Goal: Transaction & Acquisition: Purchase product/service

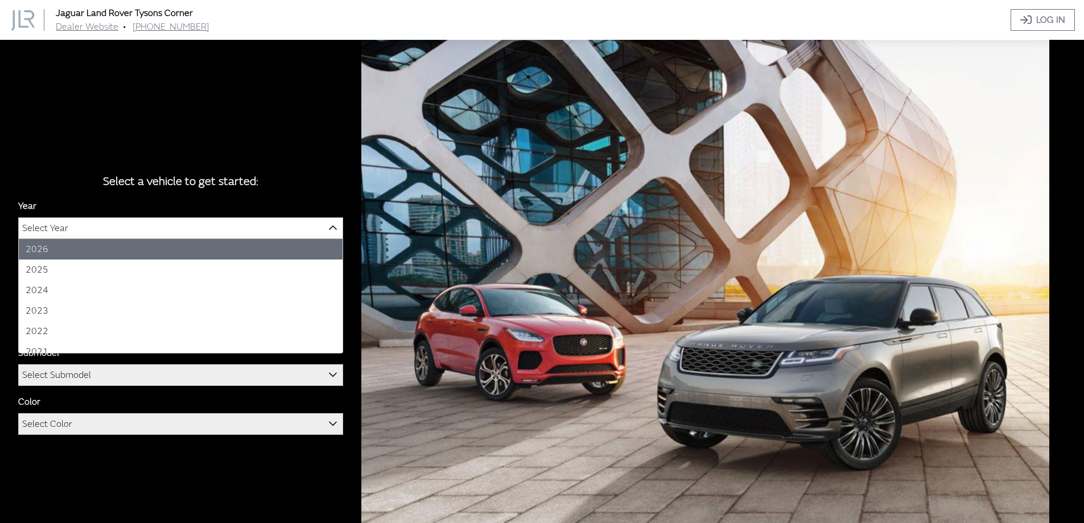
click at [171, 230] on span "Select Year" at bounding box center [181, 228] width 324 height 20
select select "44"
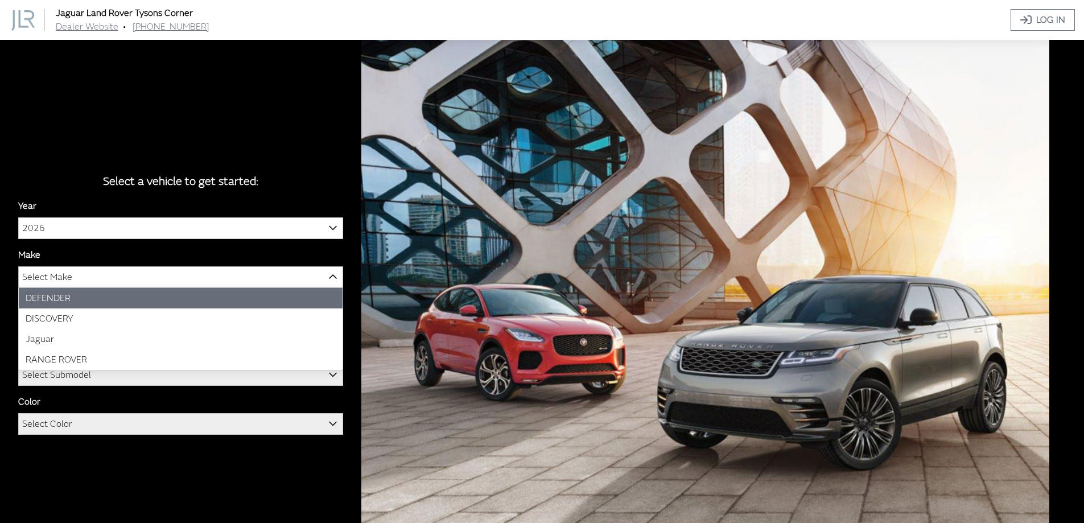
click at [138, 278] on span "Select Make" at bounding box center [181, 277] width 324 height 20
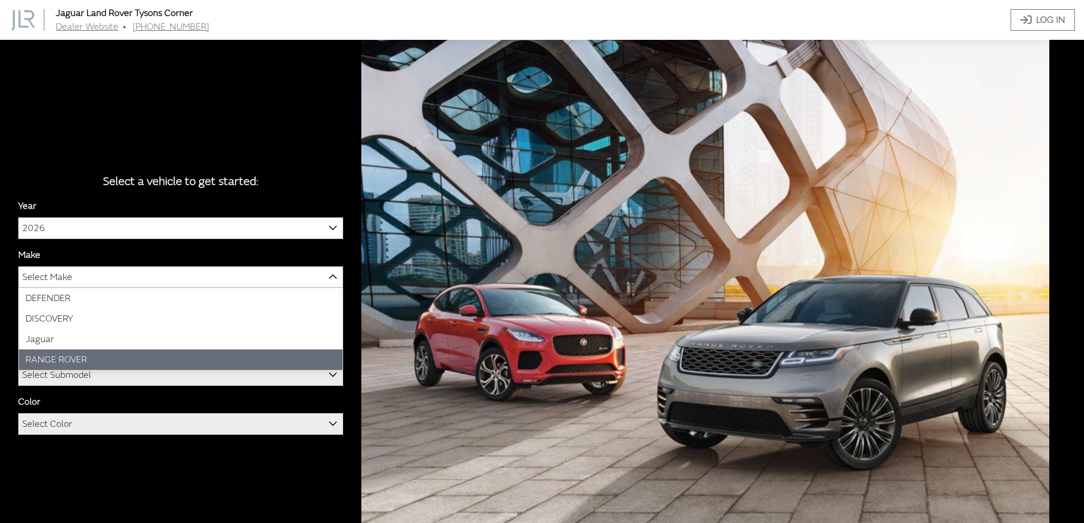
select select "66"
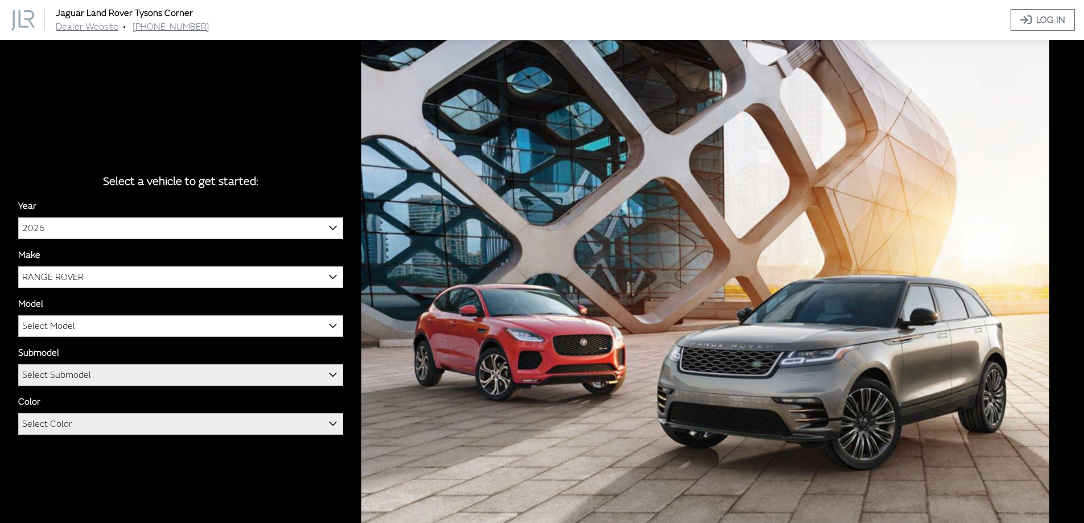
click at [112, 326] on span "Select Model" at bounding box center [181, 326] width 324 height 20
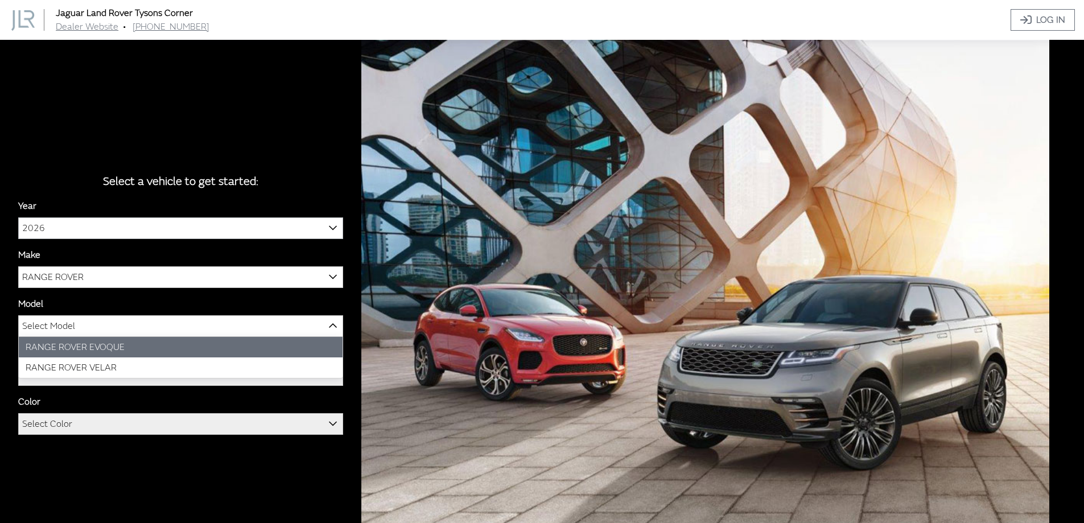
click at [100, 228] on span "2026" at bounding box center [181, 228] width 324 height 20
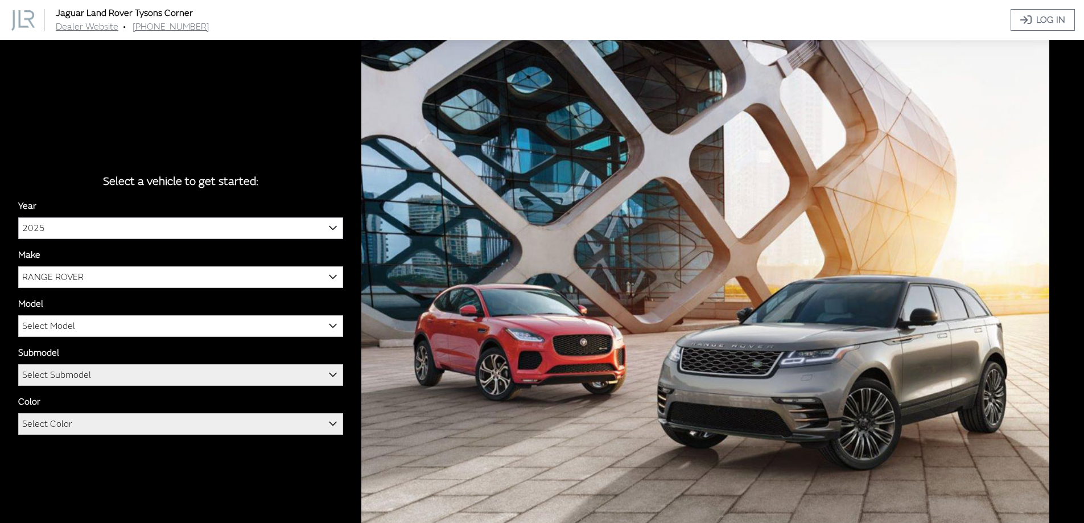
select select "43"
click at [83, 324] on span "Select Model" at bounding box center [181, 326] width 324 height 20
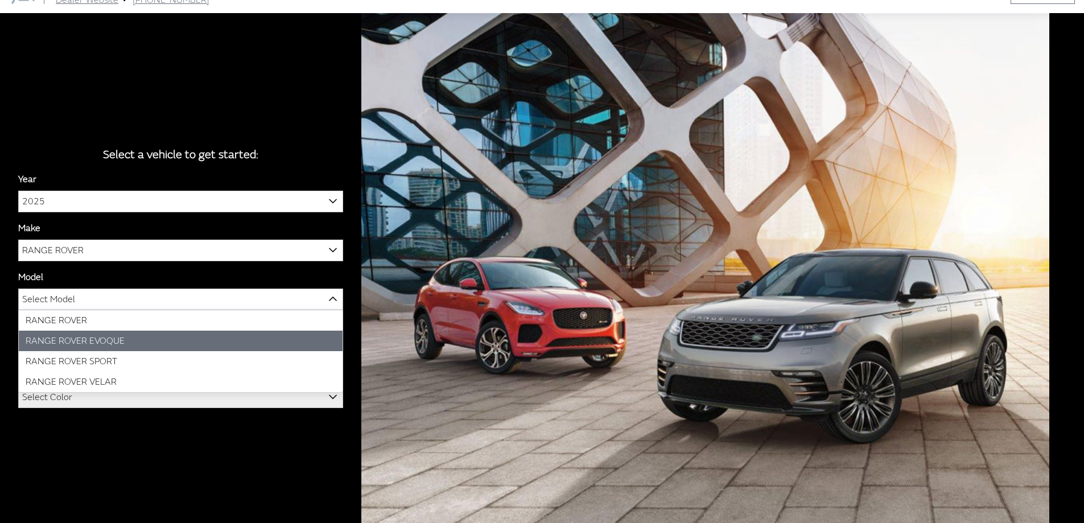
scroll to position [40, 0]
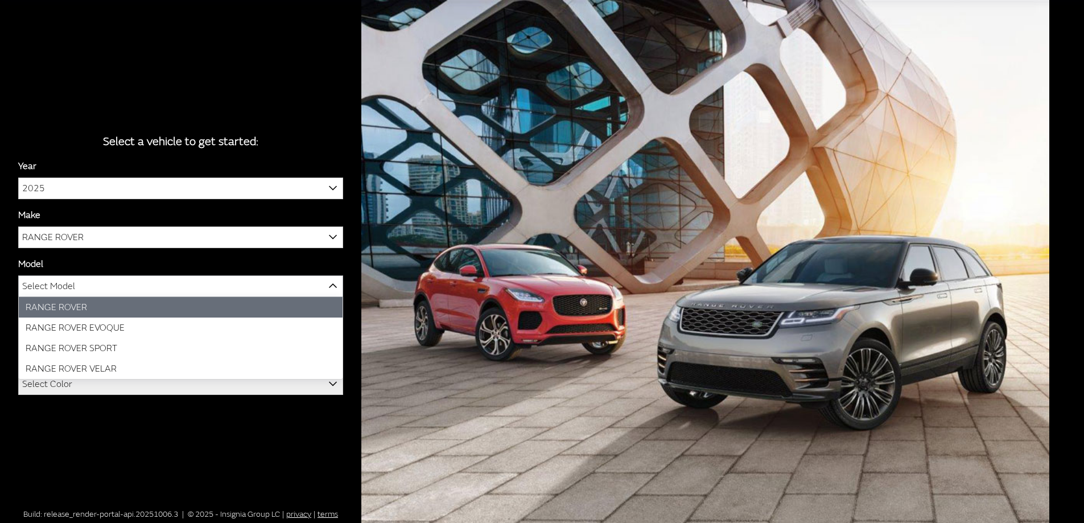
select select "1348"
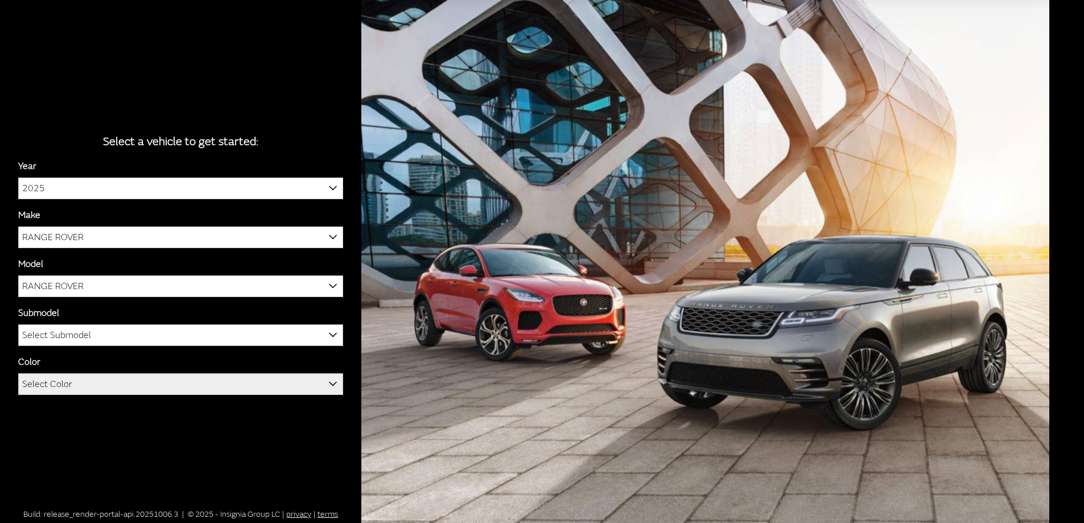
click at [145, 339] on span "Select Submodel" at bounding box center [181, 335] width 324 height 20
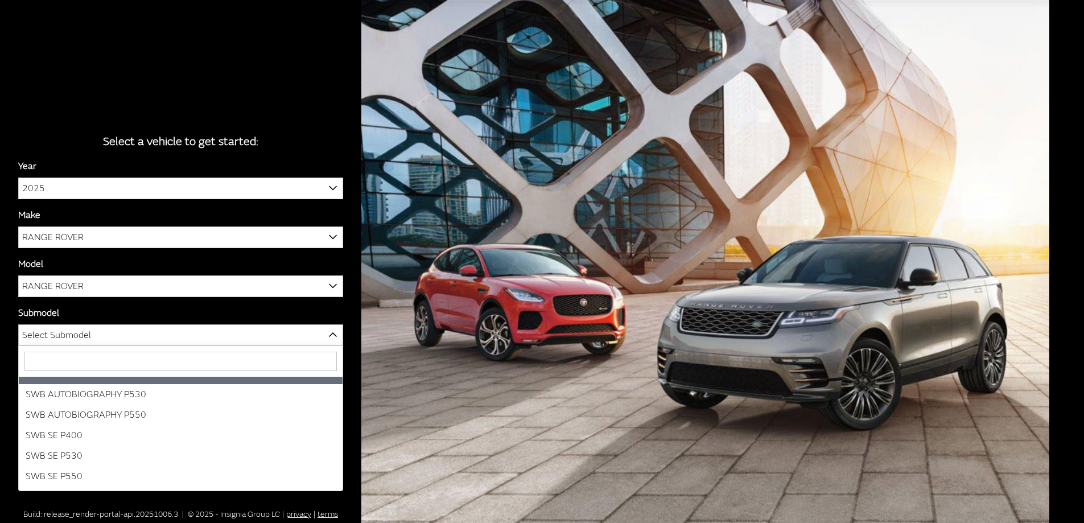
scroll to position [112, 0]
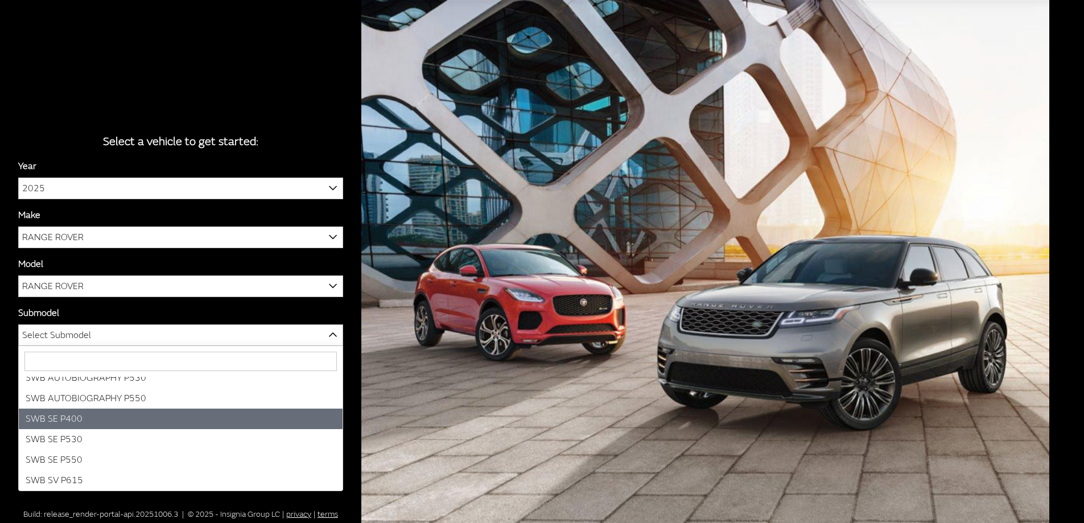
select select "3880"
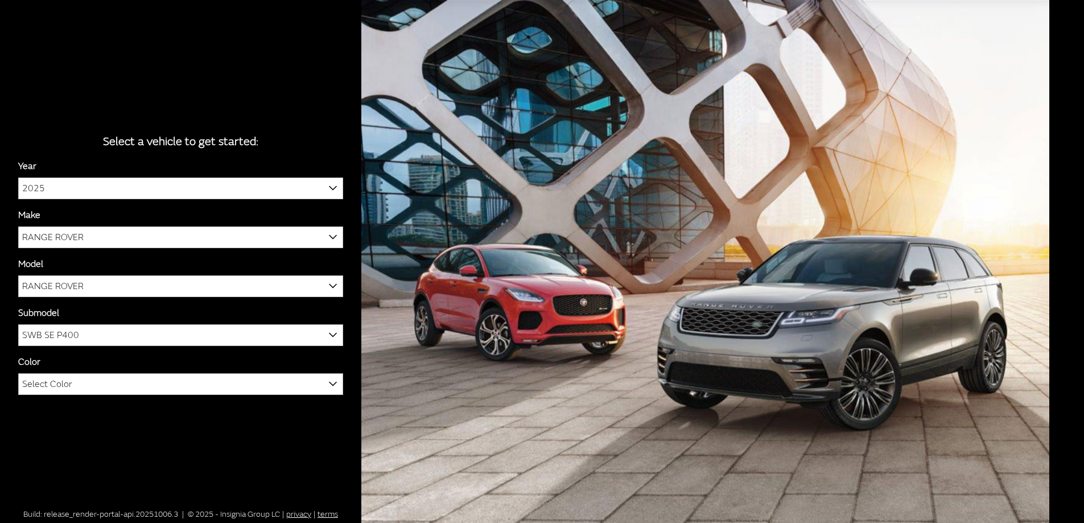
click at [163, 380] on span "Select Color" at bounding box center [181, 384] width 324 height 20
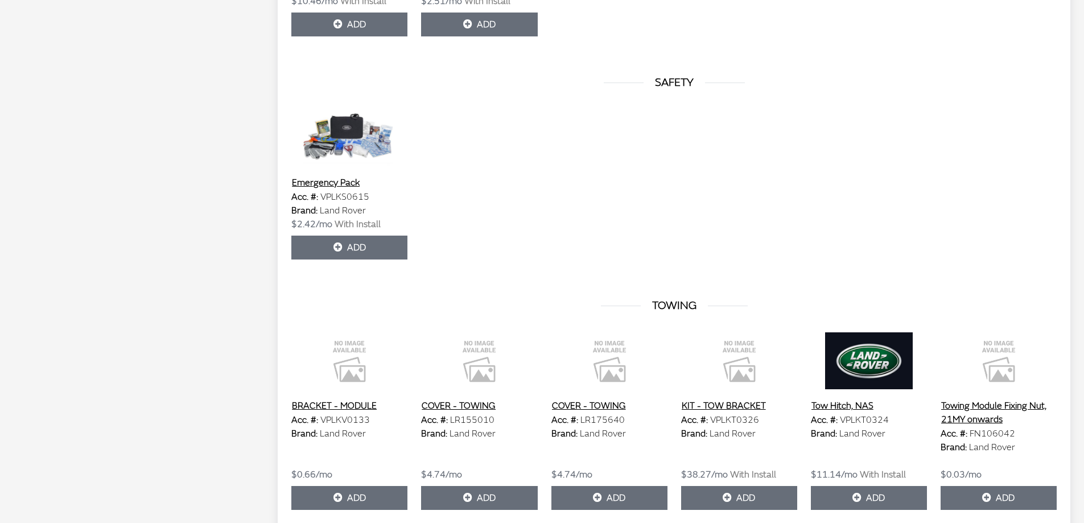
scroll to position [3288, 0]
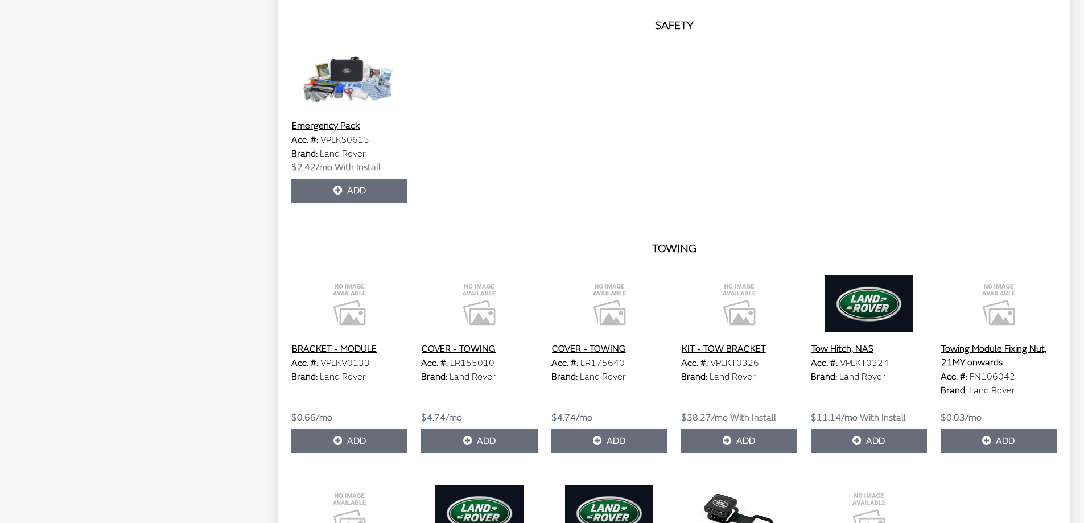
click at [828, 346] on button "Tow Hitch, NAS" at bounding box center [842, 348] width 63 height 15
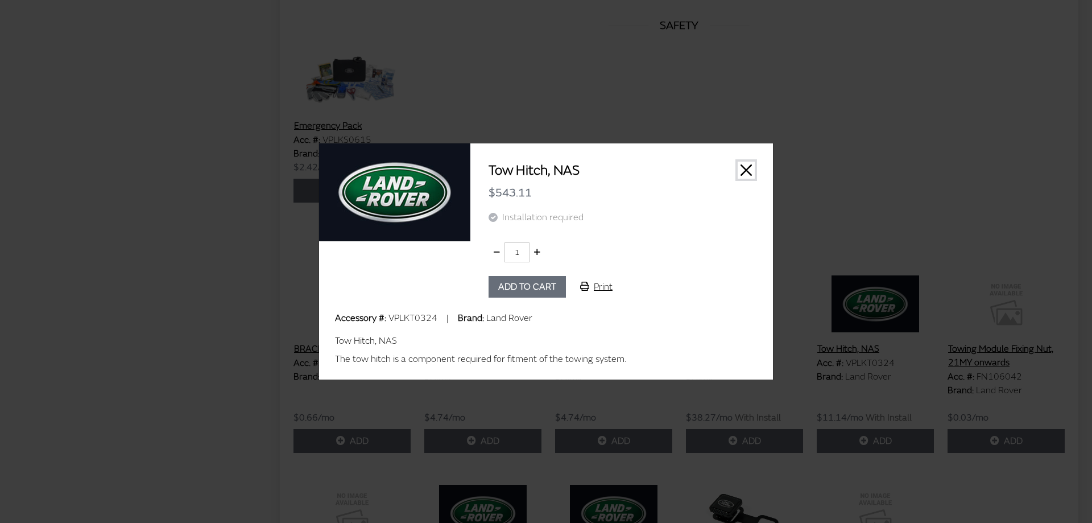
click at [746, 172] on button "Close" at bounding box center [746, 170] width 17 height 17
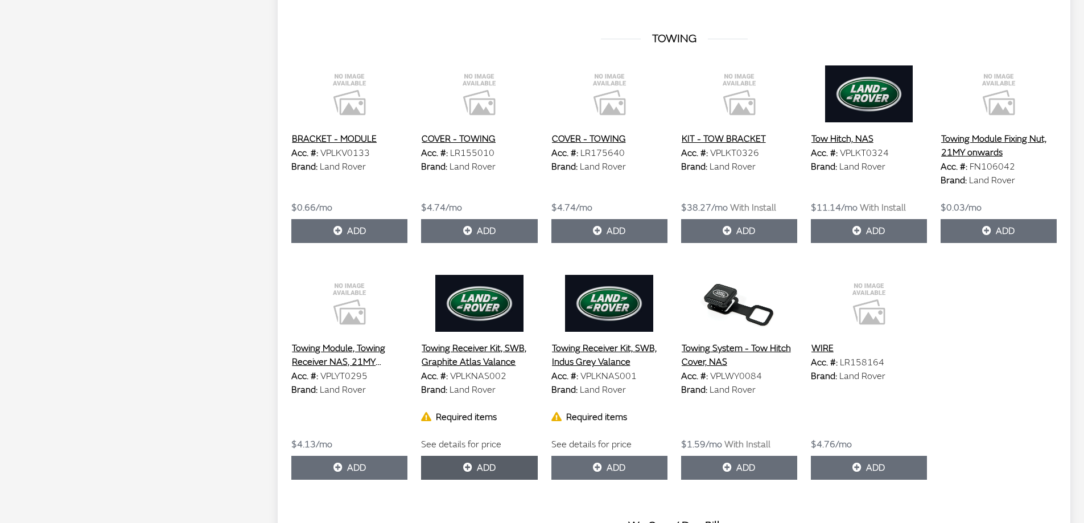
scroll to position [3516, 0]
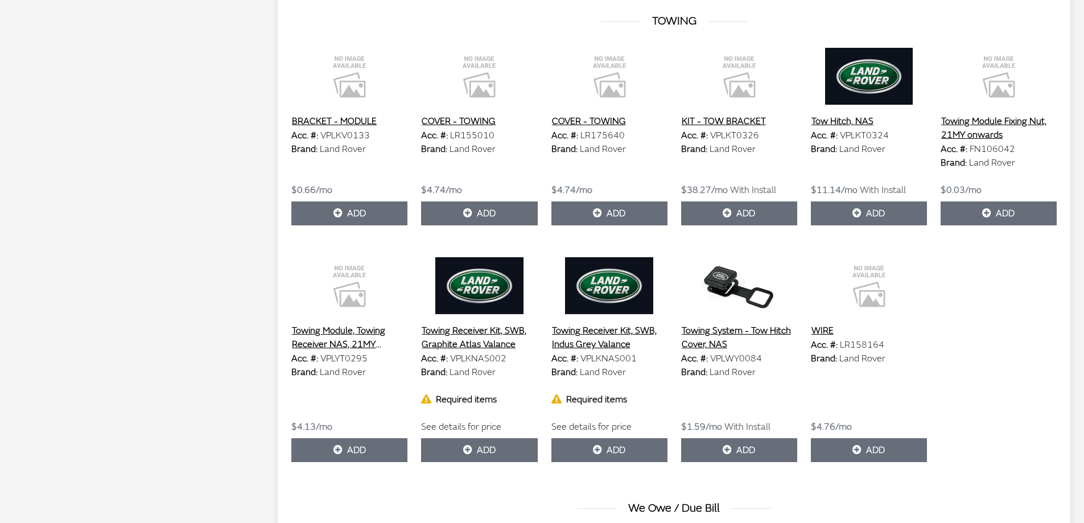
click at [592, 329] on button "Towing Receiver Kit, SWB, Indus Grey Valance" at bounding box center [609, 337] width 116 height 28
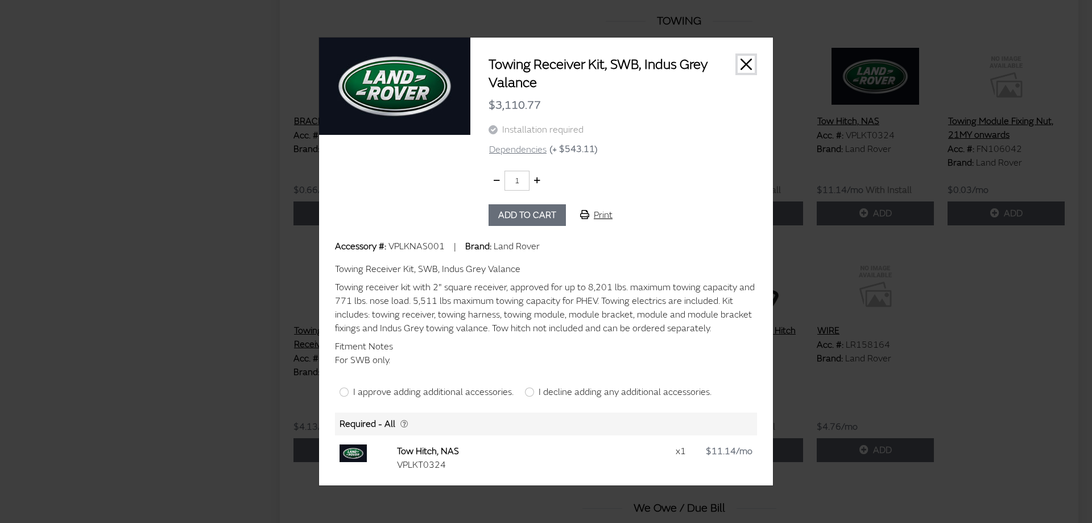
click at [745, 65] on button "Close" at bounding box center [746, 64] width 17 height 17
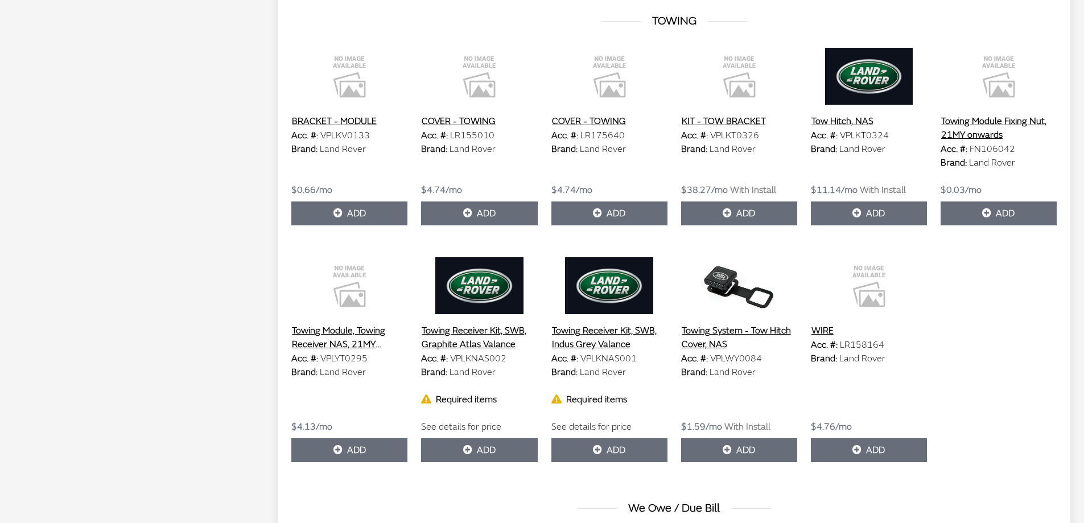
scroll to position [3459, 0]
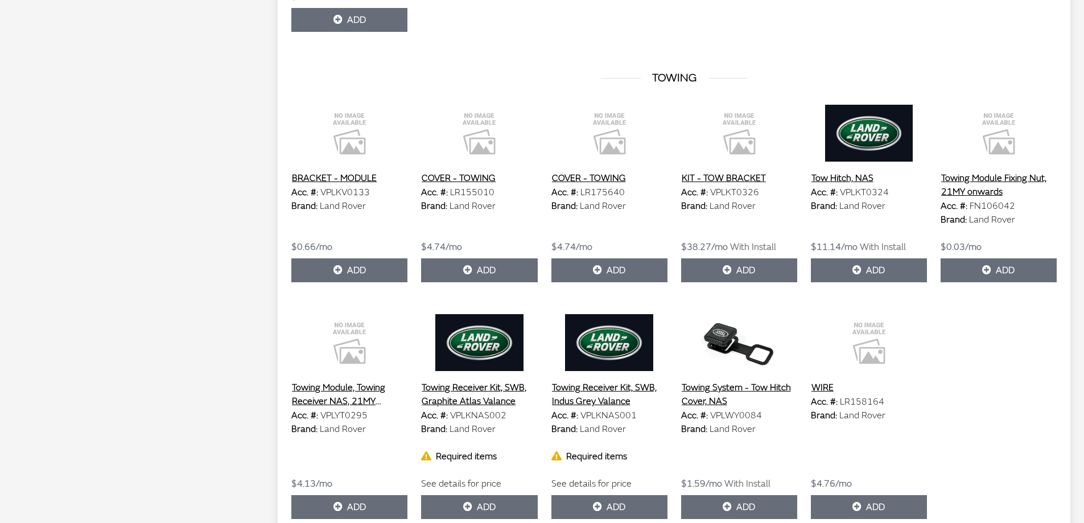
click at [447, 336] on img at bounding box center [479, 342] width 116 height 57
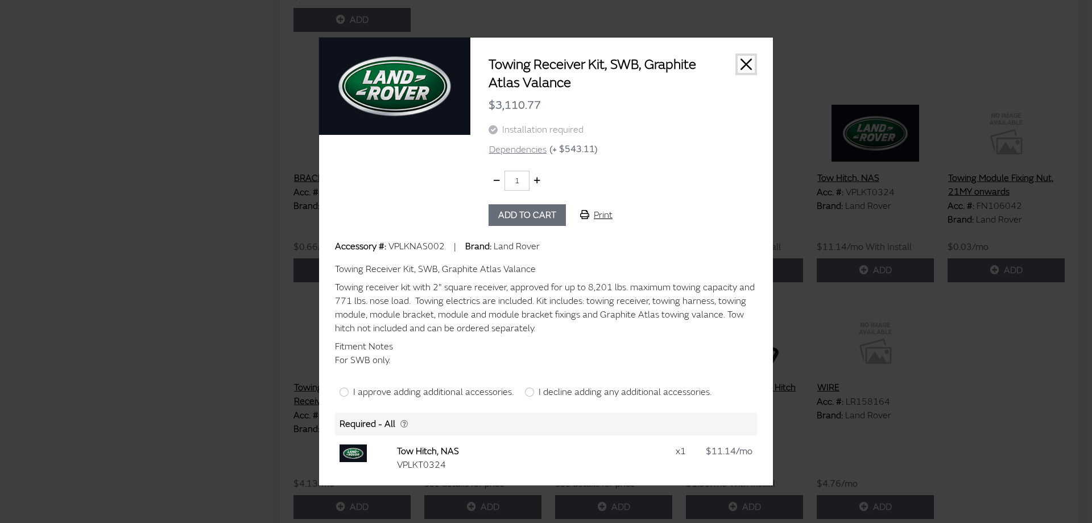
click at [744, 61] on button "Close" at bounding box center [746, 64] width 17 height 17
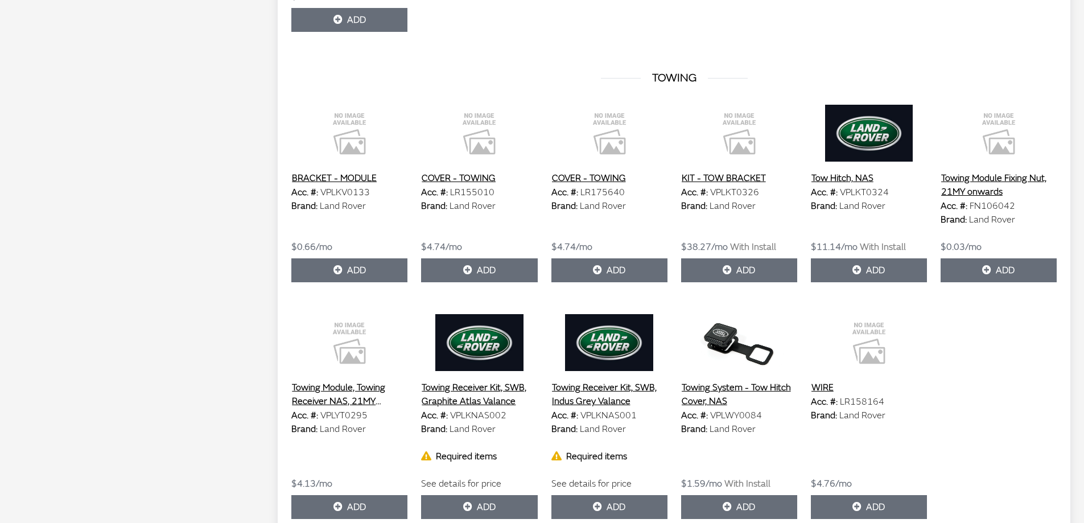
click at [596, 405] on button "Towing Receiver Kit, SWB, Indus Grey Valance" at bounding box center [609, 394] width 116 height 28
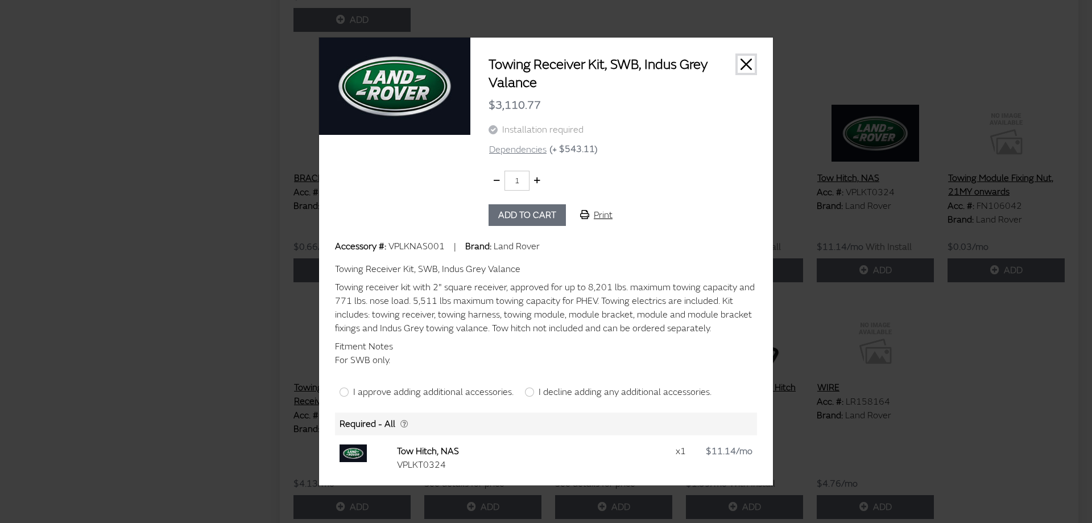
drag, startPoint x: 742, startPoint y: 63, endPoint x: 737, endPoint y: 59, distance: 6.9
click at [741, 63] on button "Close" at bounding box center [746, 64] width 17 height 17
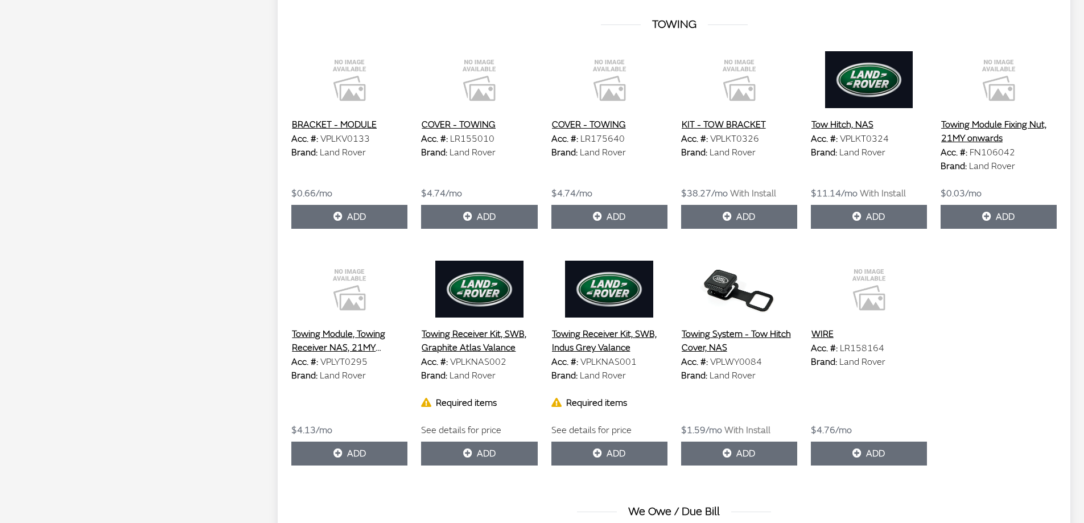
scroll to position [3516, 0]
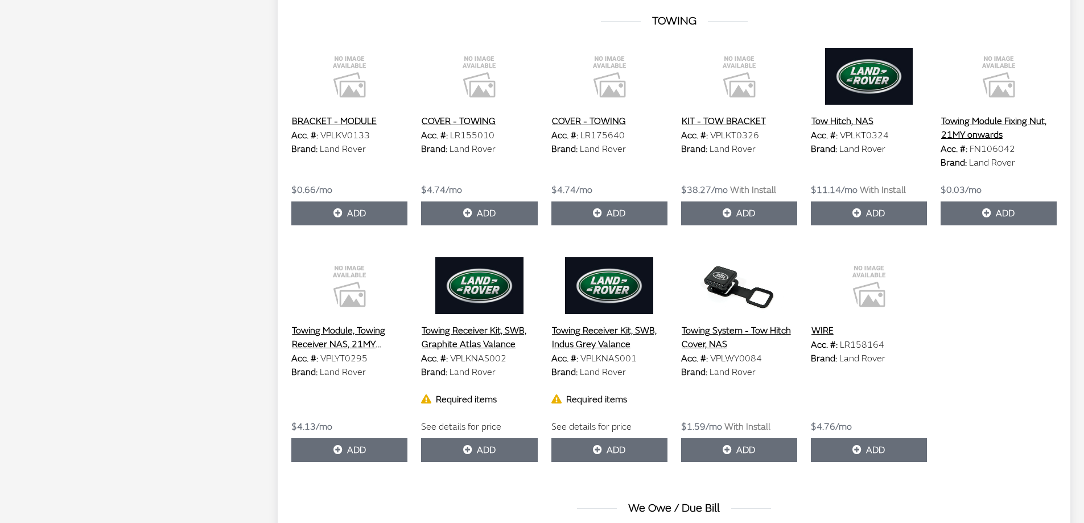
click at [590, 340] on button "Towing Receiver Kit, SWB, Indus Grey Valance" at bounding box center [609, 337] width 116 height 28
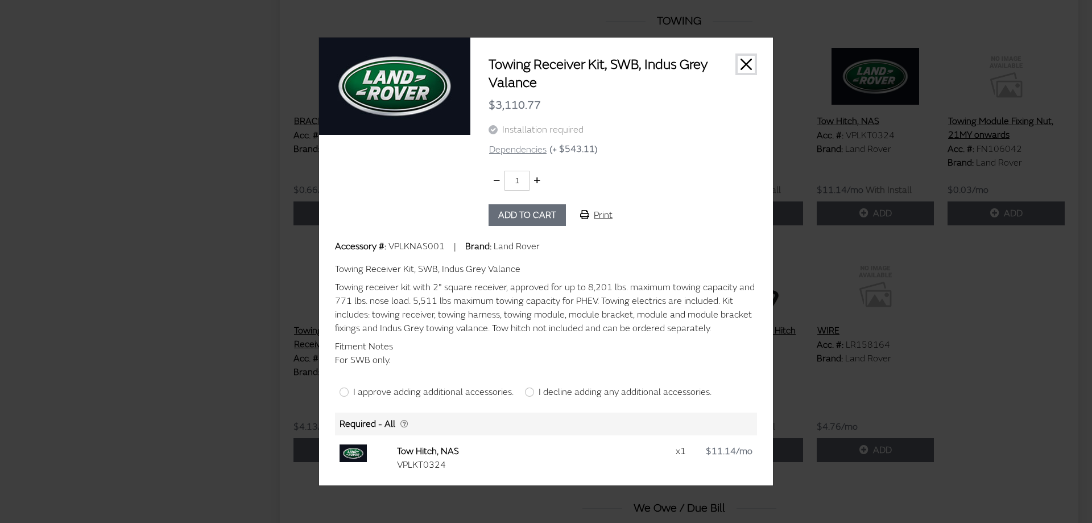
click at [752, 64] on button "Close" at bounding box center [746, 64] width 17 height 17
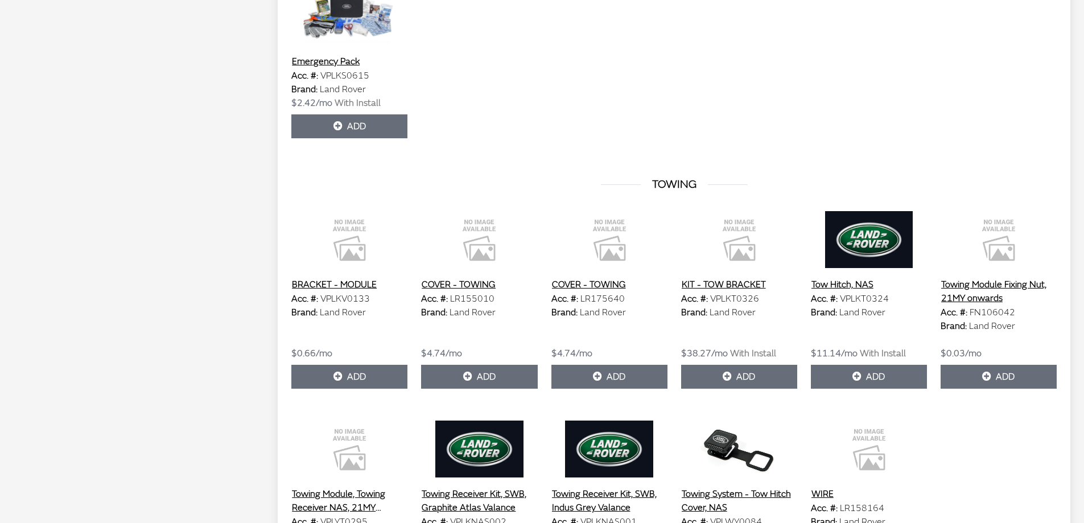
scroll to position [3231, 0]
